Goal: Check status: Check status

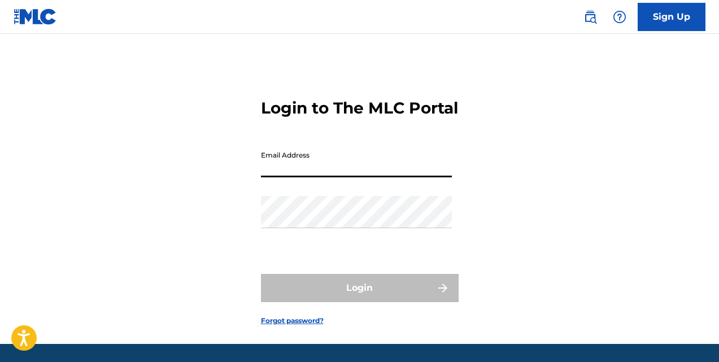
drag, startPoint x: 264, startPoint y: 175, endPoint x: 316, endPoint y: 202, distance: 57.8
click at [265, 176] on input "Email Address" at bounding box center [356, 161] width 191 height 32
type input "[EMAIL_ADDRESS][DOMAIN_NAME]"
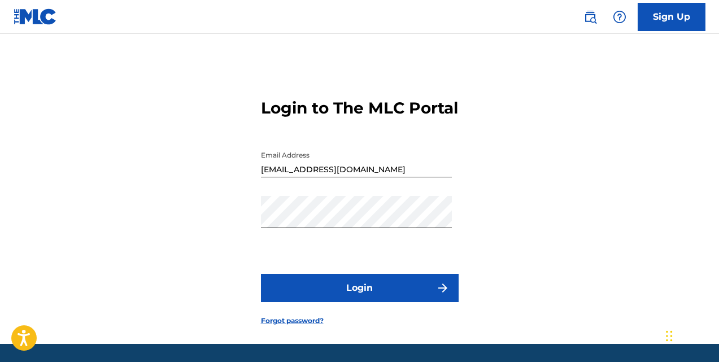
click at [356, 302] on button "Login" at bounding box center [360, 288] width 198 height 28
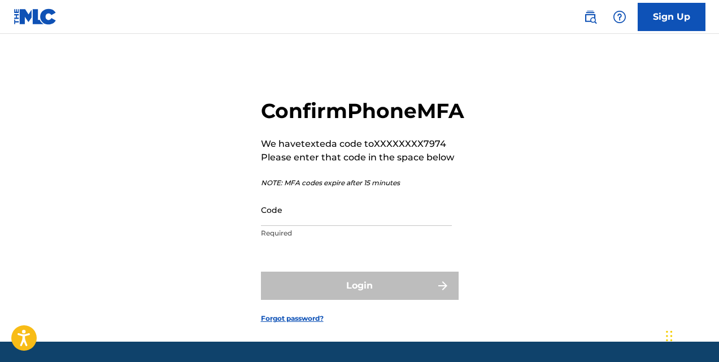
click at [270, 226] on input "Code" at bounding box center [356, 210] width 191 height 32
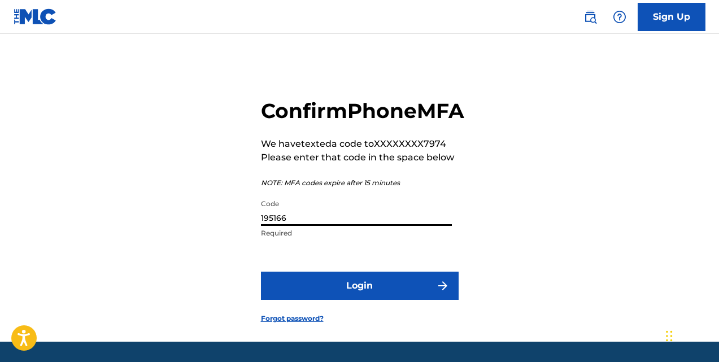
type input "195166"
click at [370, 300] on button "Login" at bounding box center [360, 286] width 198 height 28
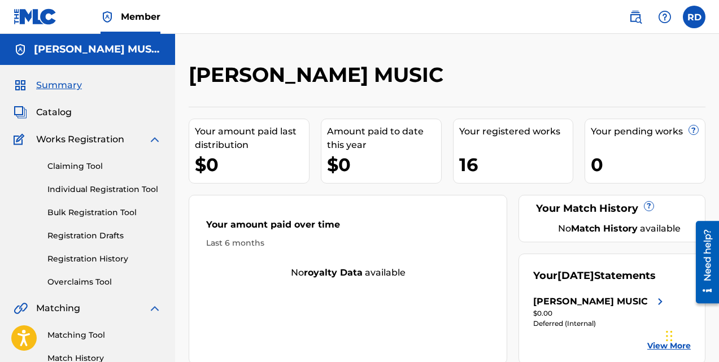
click at [595, 308] on div "[PERSON_NAME] MUSIC" at bounding box center [590, 302] width 115 height 14
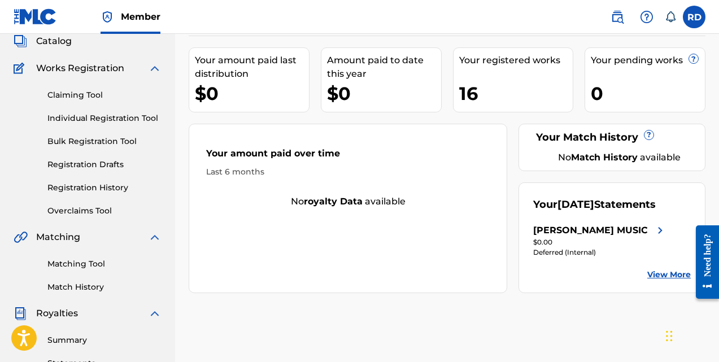
scroll to position [83, 0]
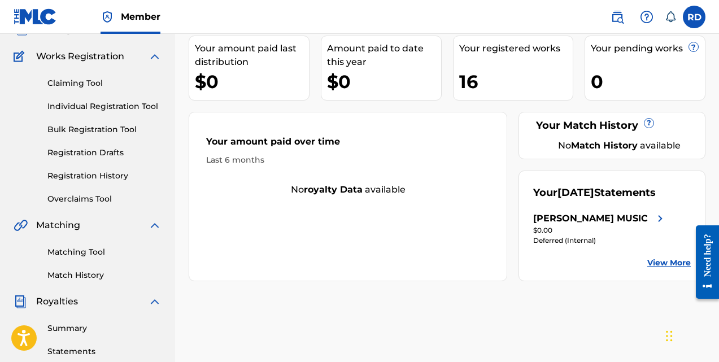
click at [666, 269] on link "View More" at bounding box center [668, 263] width 43 height 12
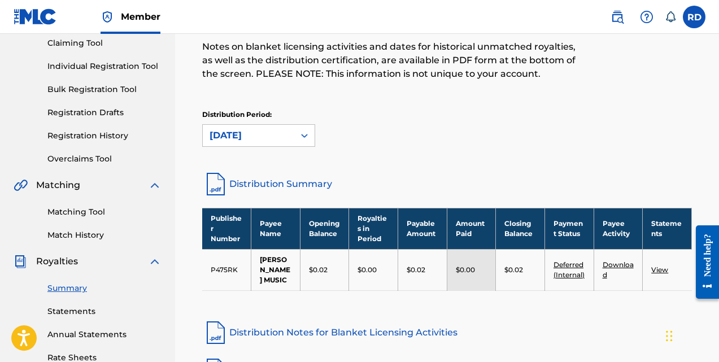
scroll to position [121, 0]
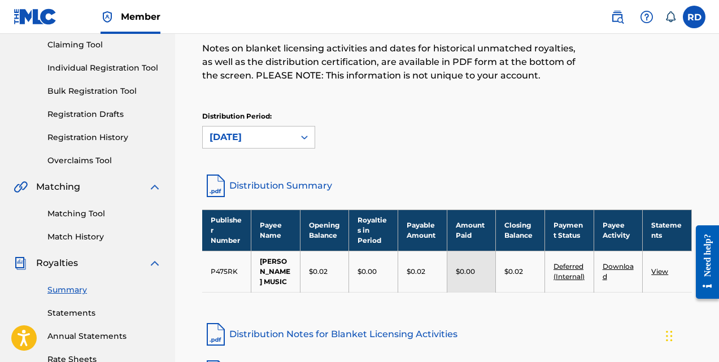
click at [654, 271] on link "View" at bounding box center [659, 271] width 17 height 8
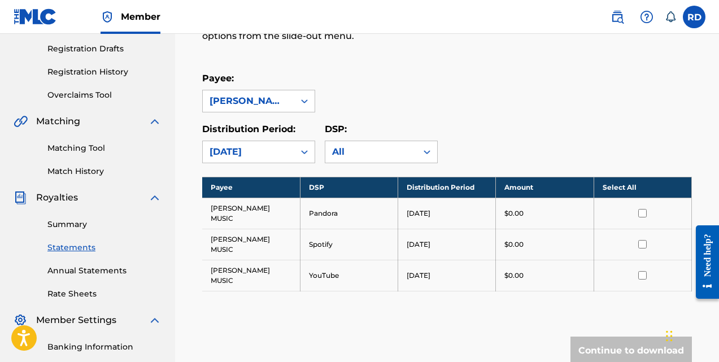
scroll to position [189, 0]
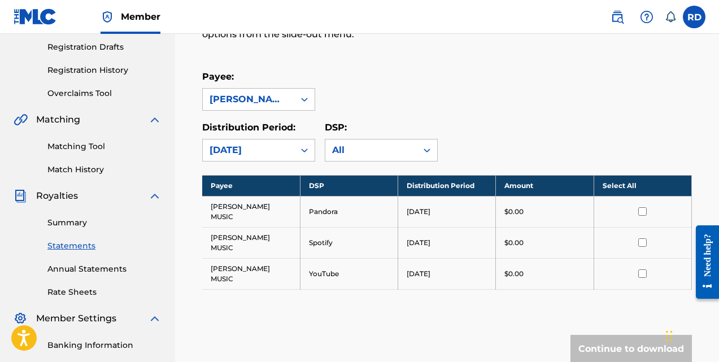
click at [644, 207] on input "checkbox" at bounding box center [642, 211] width 8 height 8
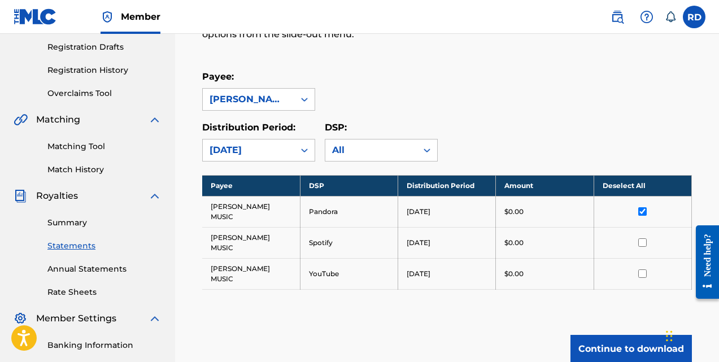
click at [642, 227] on td at bounding box center [642, 242] width 98 height 31
click at [642, 238] on input "checkbox" at bounding box center [642, 242] width 8 height 8
click at [645, 269] on input "checkbox" at bounding box center [642, 273] width 8 height 8
click at [304, 149] on icon at bounding box center [304, 150] width 11 height 11
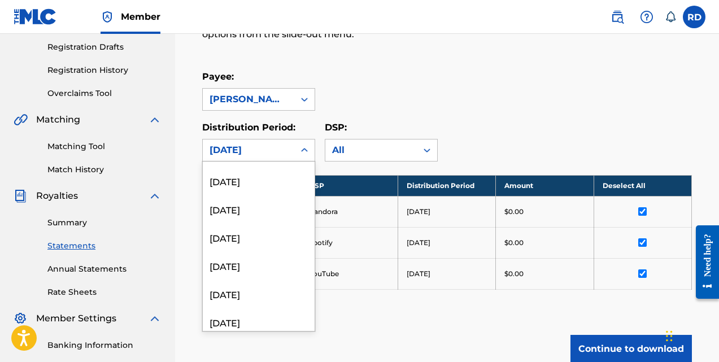
scroll to position [74, 0]
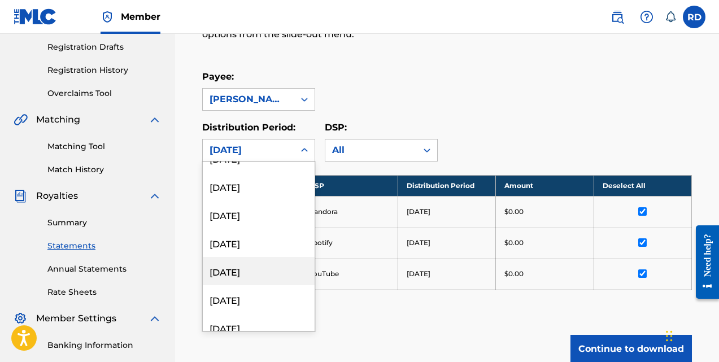
click at [250, 269] on div "[DATE]" at bounding box center [259, 271] width 112 height 28
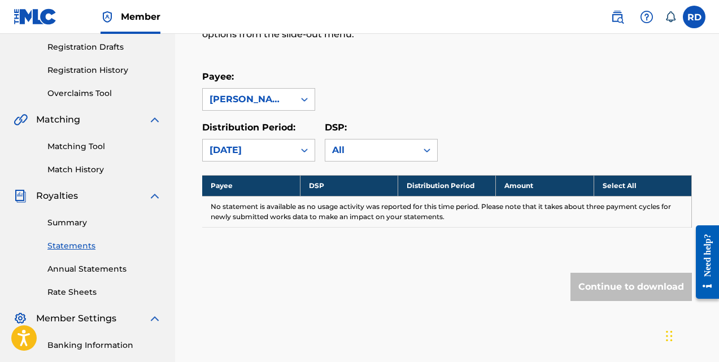
click at [300, 148] on icon at bounding box center [304, 150] width 11 height 11
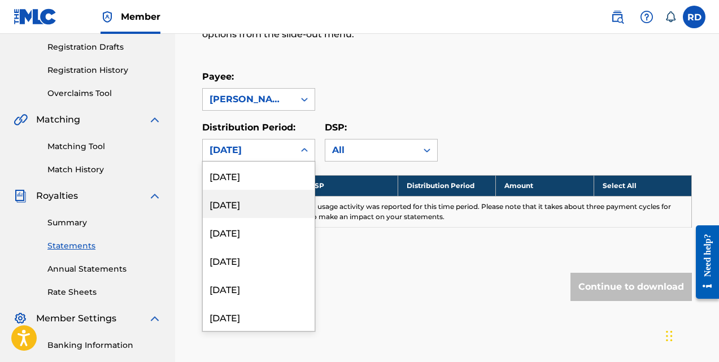
click at [238, 204] on div "[DATE]" at bounding box center [259, 204] width 112 height 28
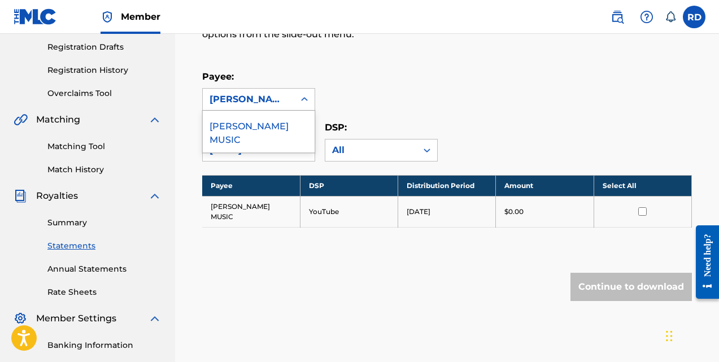
click at [301, 95] on icon at bounding box center [304, 99] width 11 height 11
click at [263, 124] on div "[PERSON_NAME] MUSIC" at bounding box center [259, 132] width 112 height 42
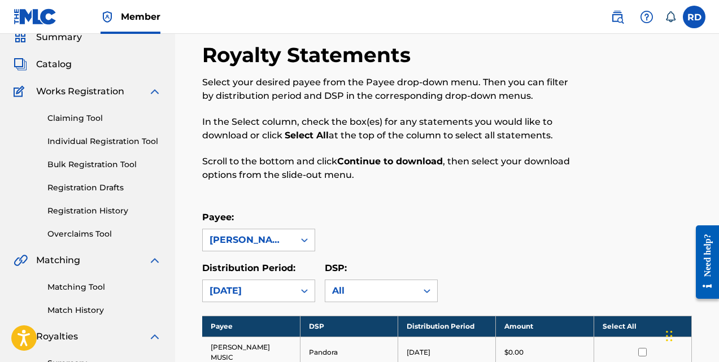
scroll to position [0, 0]
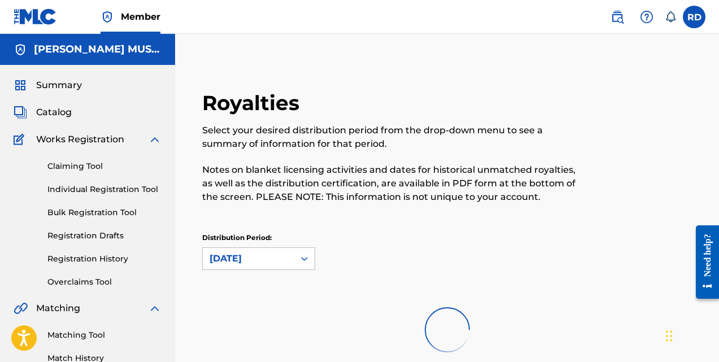
scroll to position [121, 0]
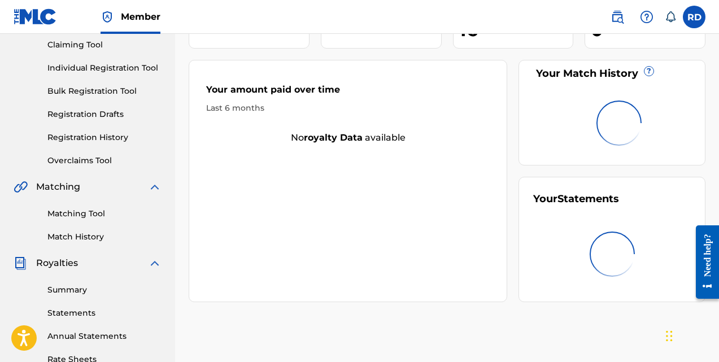
scroll to position [83, 0]
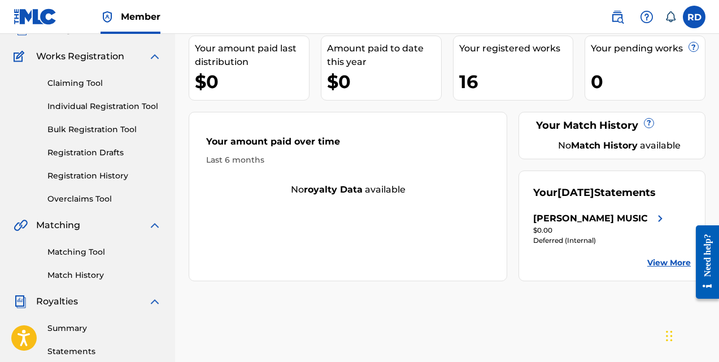
click at [697, 21] on label at bounding box center [694, 17] width 23 height 23
click at [694, 17] on input "RD [PERSON_NAME] [EMAIL_ADDRESS][DOMAIN_NAME] Notification Preferences Profile …" at bounding box center [694, 17] width 0 height 0
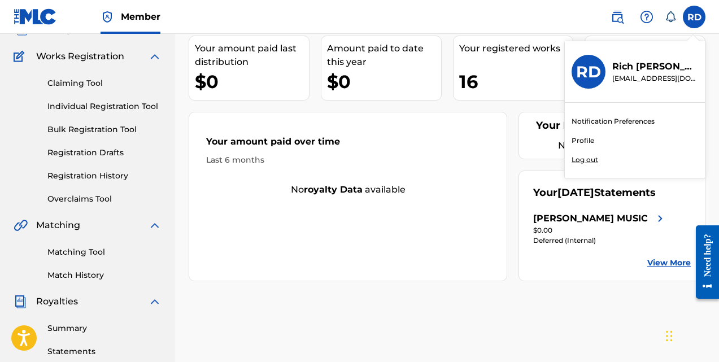
click at [581, 155] on p "Log out" at bounding box center [584, 160] width 27 height 10
click at [694, 17] on input "RD [PERSON_NAME] [EMAIL_ADDRESS][DOMAIN_NAME] Notification Preferences Profile …" at bounding box center [694, 17] width 0 height 0
